Goal: Task Accomplishment & Management: Manage account settings

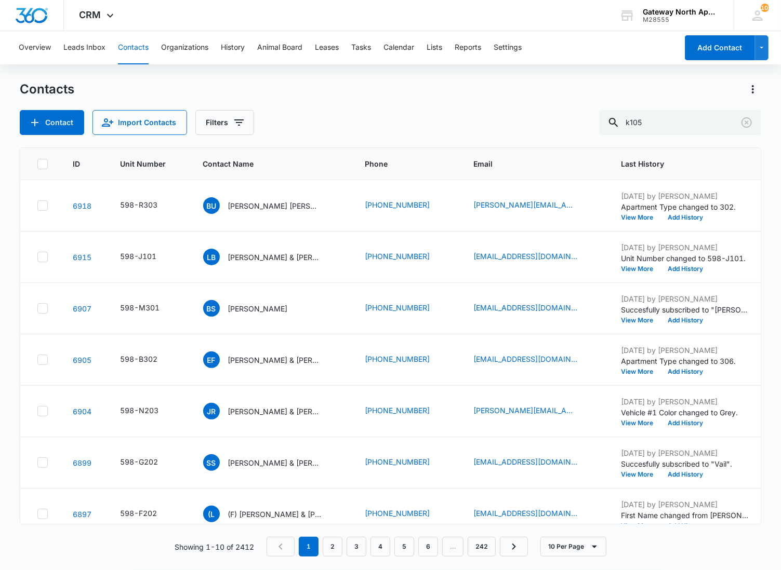
type input "k105"
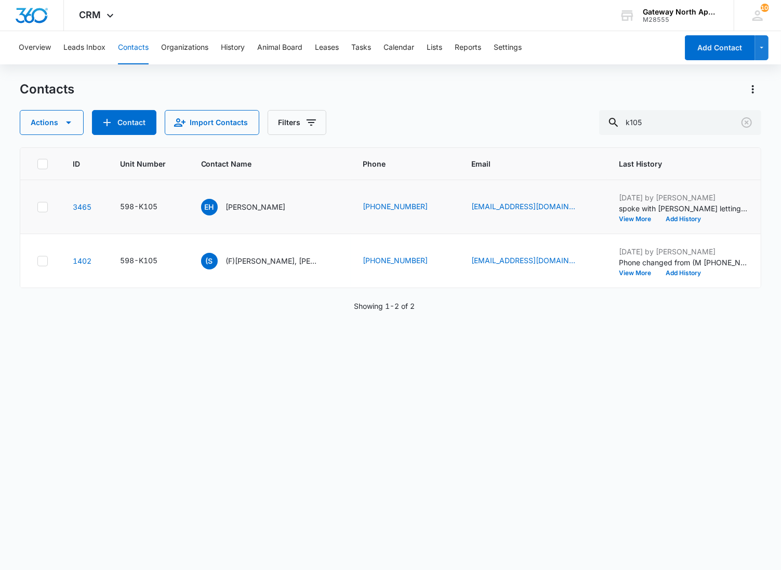
click at [243, 197] on td "EH [PERSON_NAME]" at bounding box center [270, 207] width 162 height 54
click at [232, 212] on p "[PERSON_NAME]" at bounding box center [256, 207] width 60 height 11
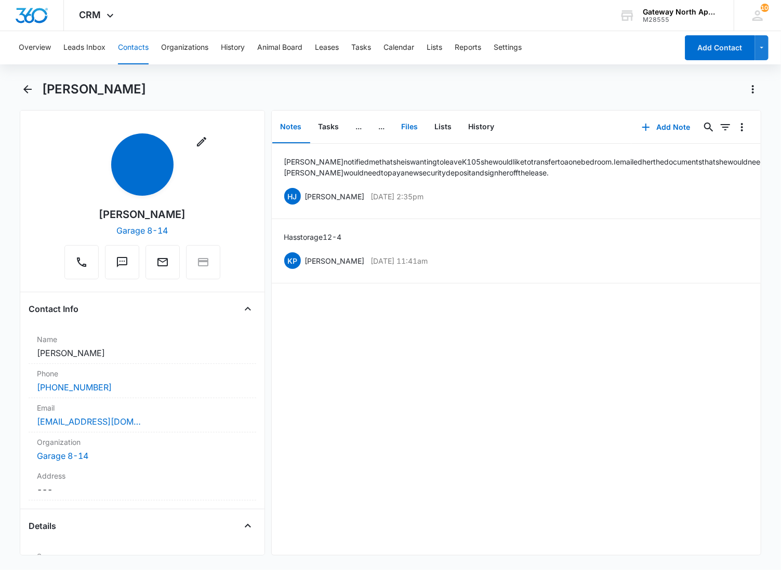
click at [402, 132] on button "Files" at bounding box center [409, 127] width 33 height 32
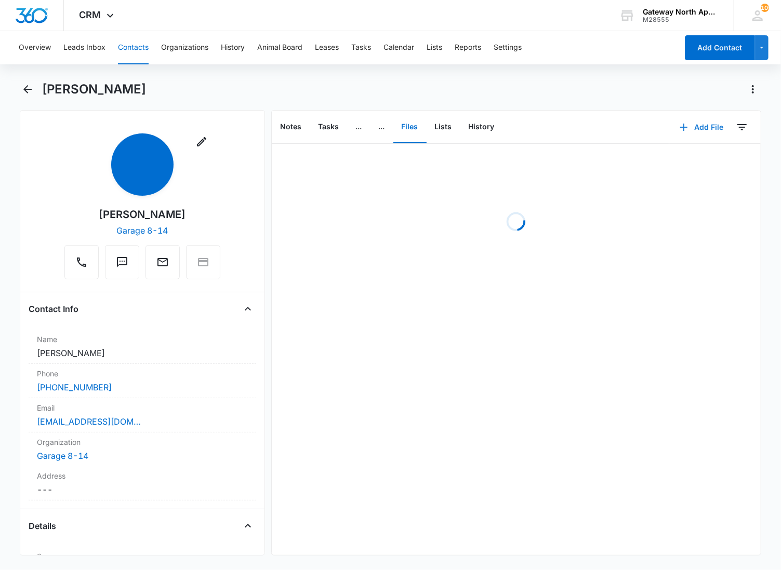
click at [702, 126] on button "Add File" at bounding box center [701, 127] width 64 height 25
click at [685, 161] on div "Upload Files" at bounding box center [688, 159] width 42 height 7
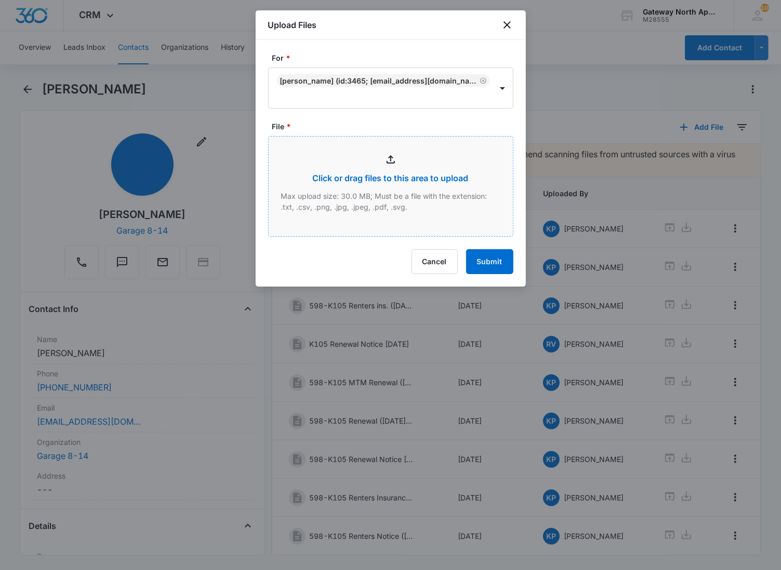
type input "C:\fakepath\Xerox Scan_09122025091243.pdf"
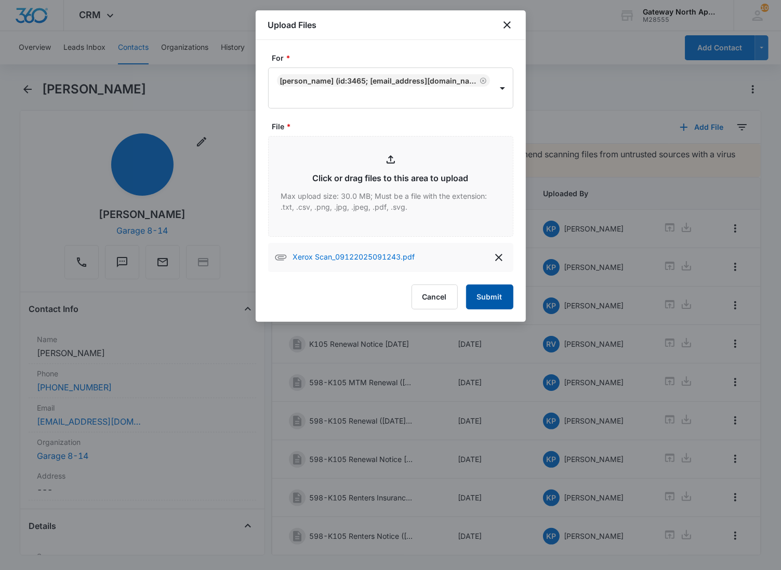
click at [485, 285] on button "Submit" at bounding box center [489, 297] width 47 height 25
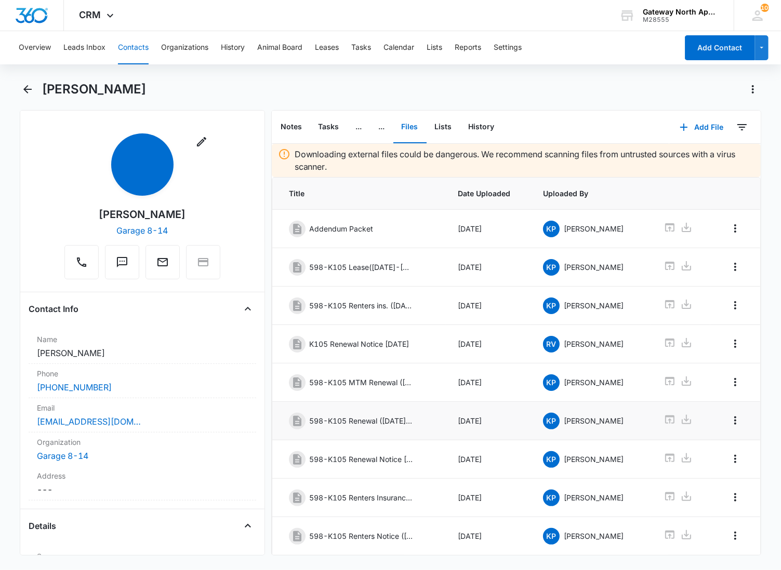
scroll to position [87, 0]
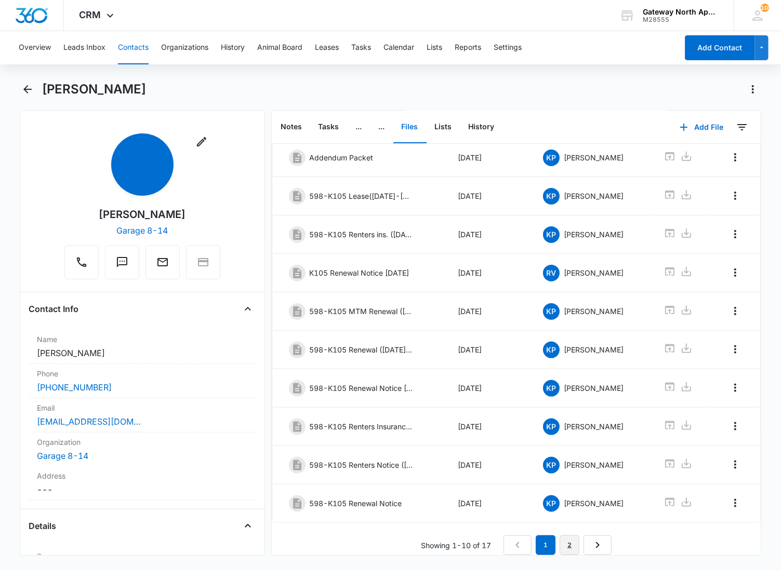
click at [563, 537] on link "2" at bounding box center [570, 546] width 20 height 20
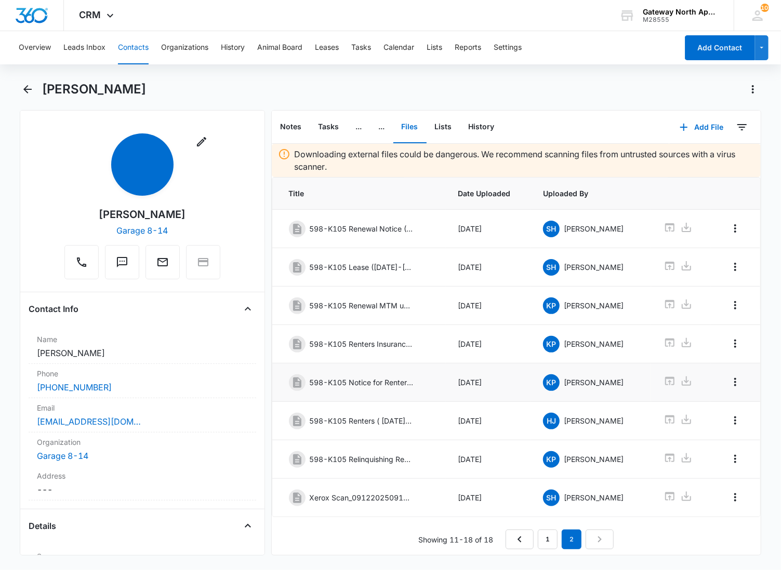
scroll to position [9, 0]
click at [729, 497] on icon "Overflow Menu" at bounding box center [735, 498] width 12 height 12
click at [694, 520] on div "Edit" at bounding box center [699, 523] width 22 height 7
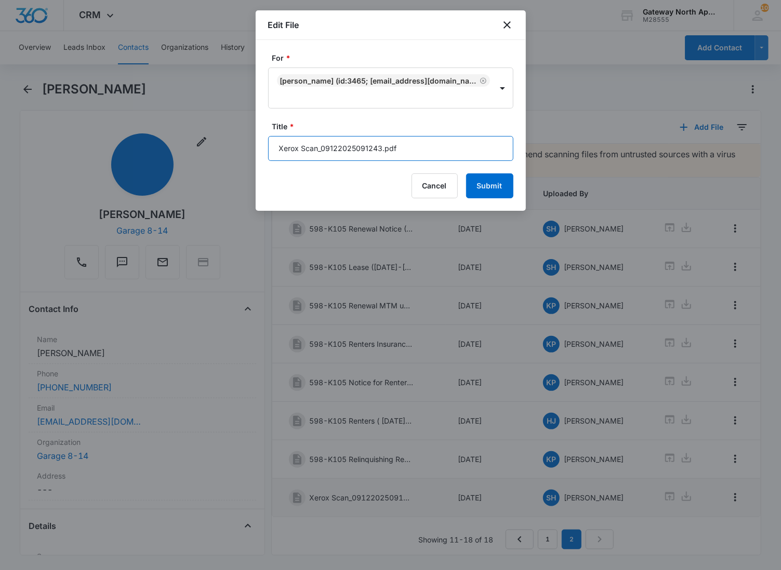
drag, startPoint x: 396, startPoint y: 145, endPoint x: 270, endPoint y: 139, distance: 126.4
click at [268, 143] on input "Xerox Scan_09122025091243.pdf" at bounding box center [390, 148] width 245 height 25
type input "598-K105 Renters Insurance"
click at [466, 174] on button "Submit" at bounding box center [489, 186] width 47 height 25
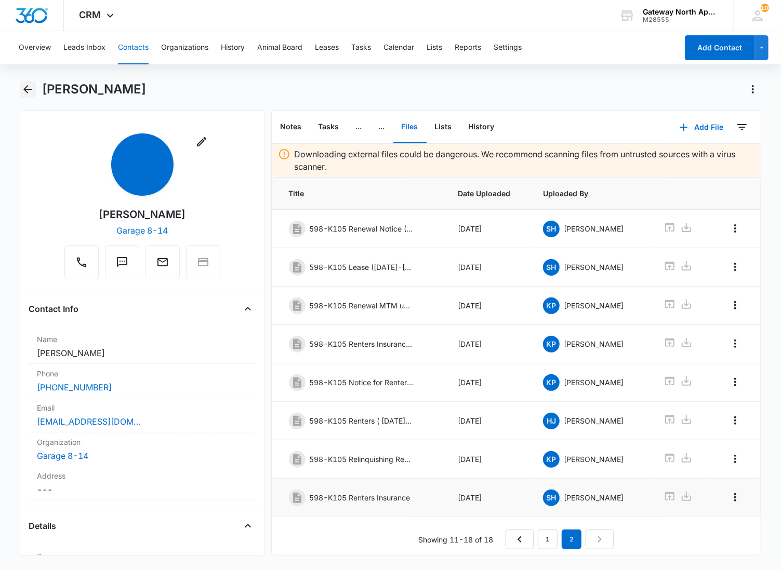
click at [30, 87] on icon "Back" at bounding box center [27, 89] width 12 height 12
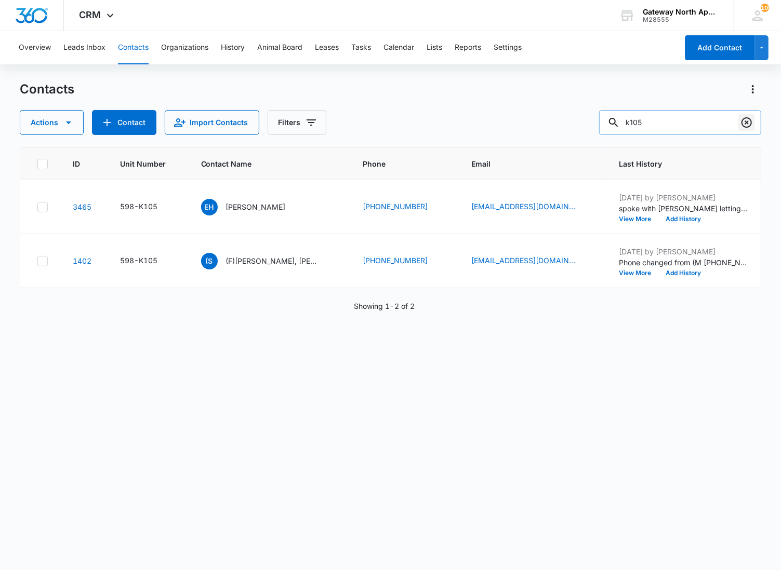
click at [745, 122] on icon "Clear" at bounding box center [746, 122] width 12 height 12
